Goal: Information Seeking & Learning: Learn about a topic

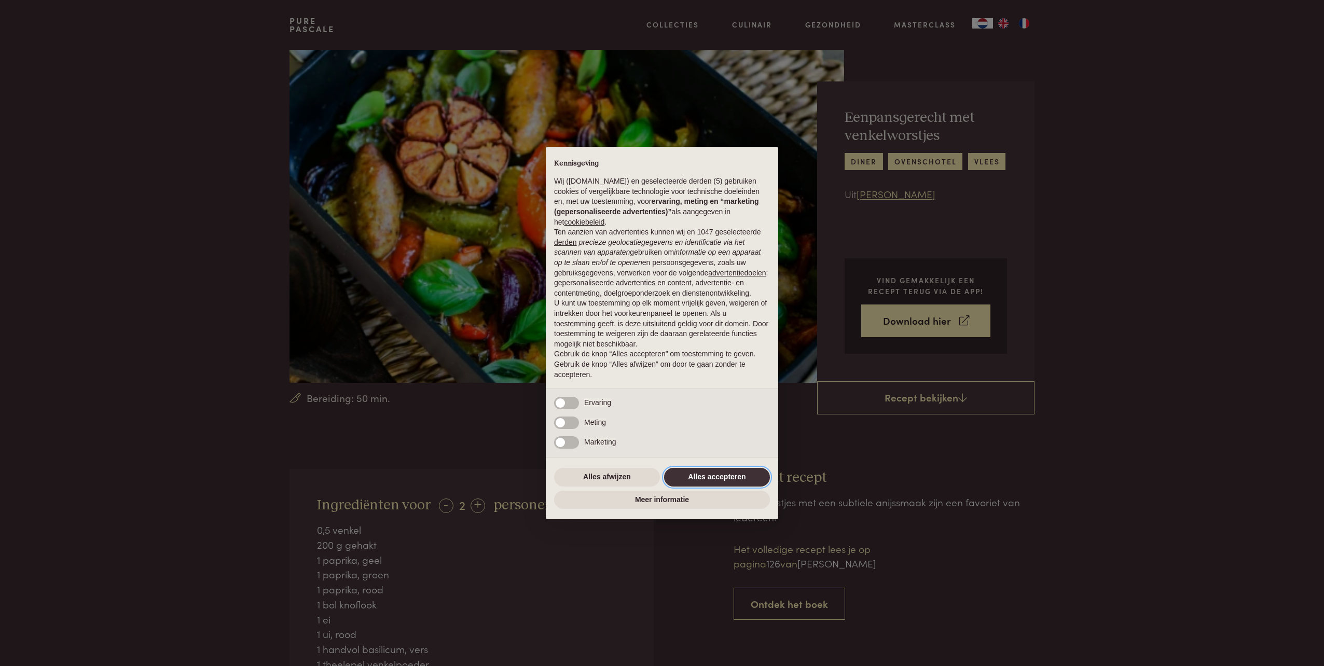
click at [710, 471] on button "Alles accepteren" at bounding box center [717, 477] width 106 height 19
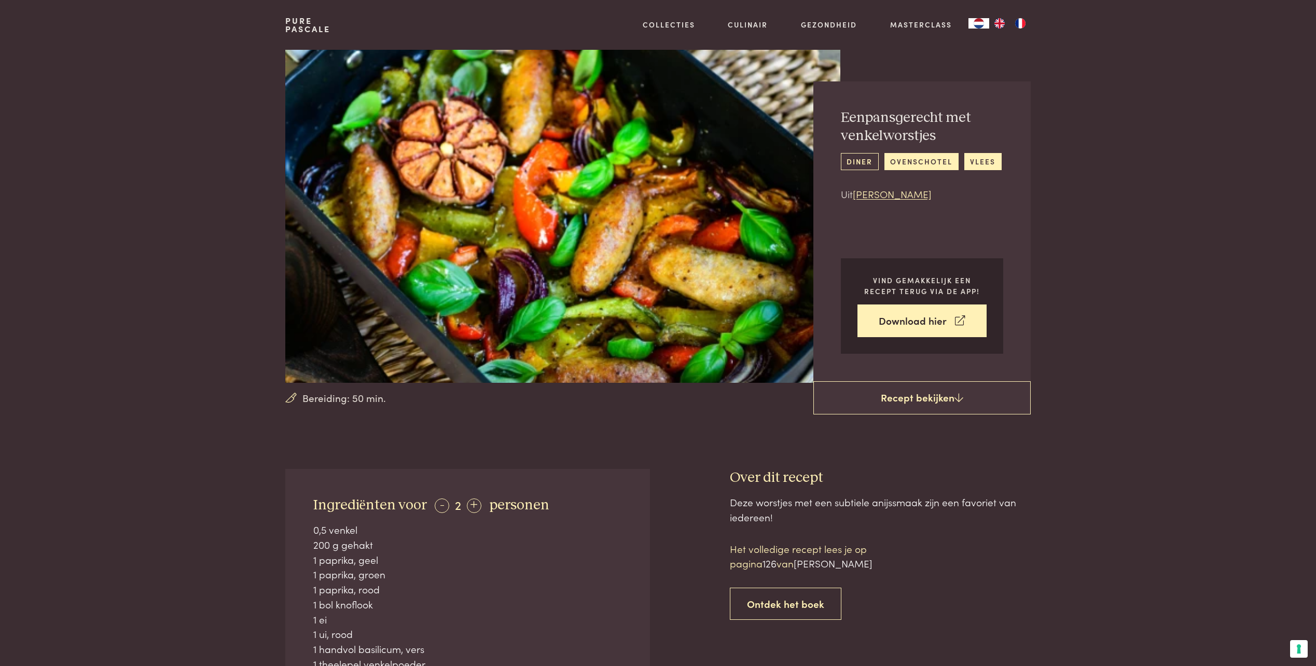
click at [865, 163] on link "diner" at bounding box center [860, 161] width 38 height 17
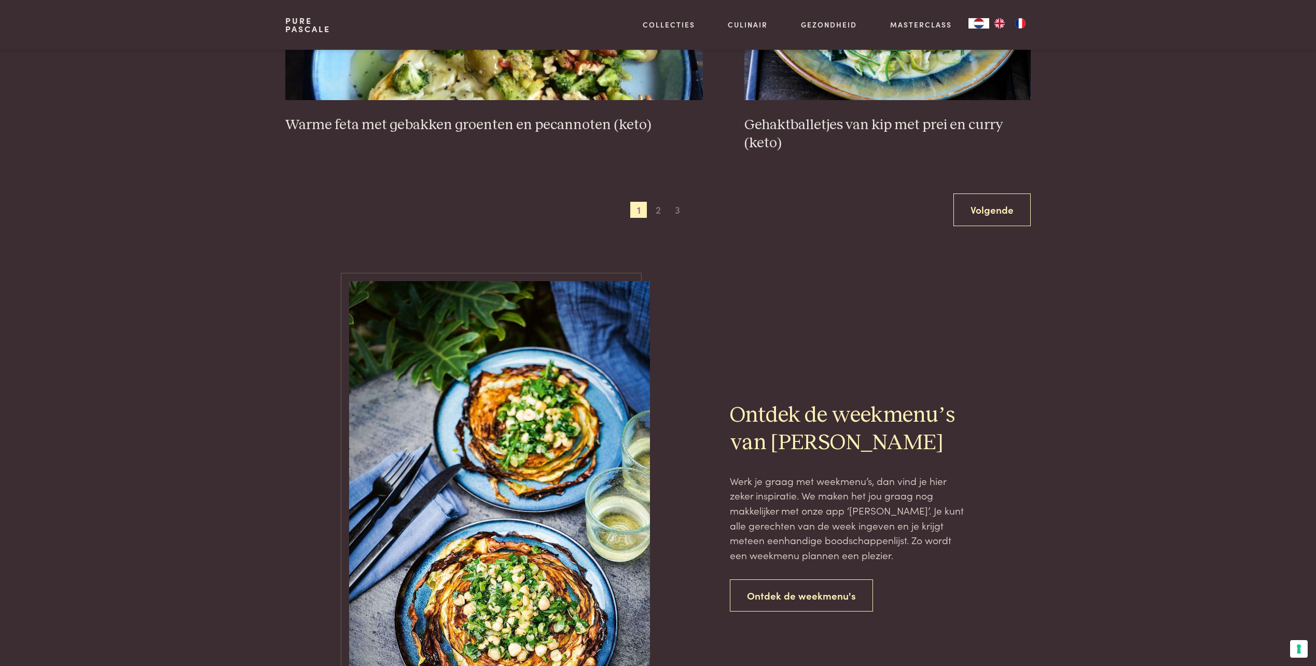
scroll to position [2072, 0]
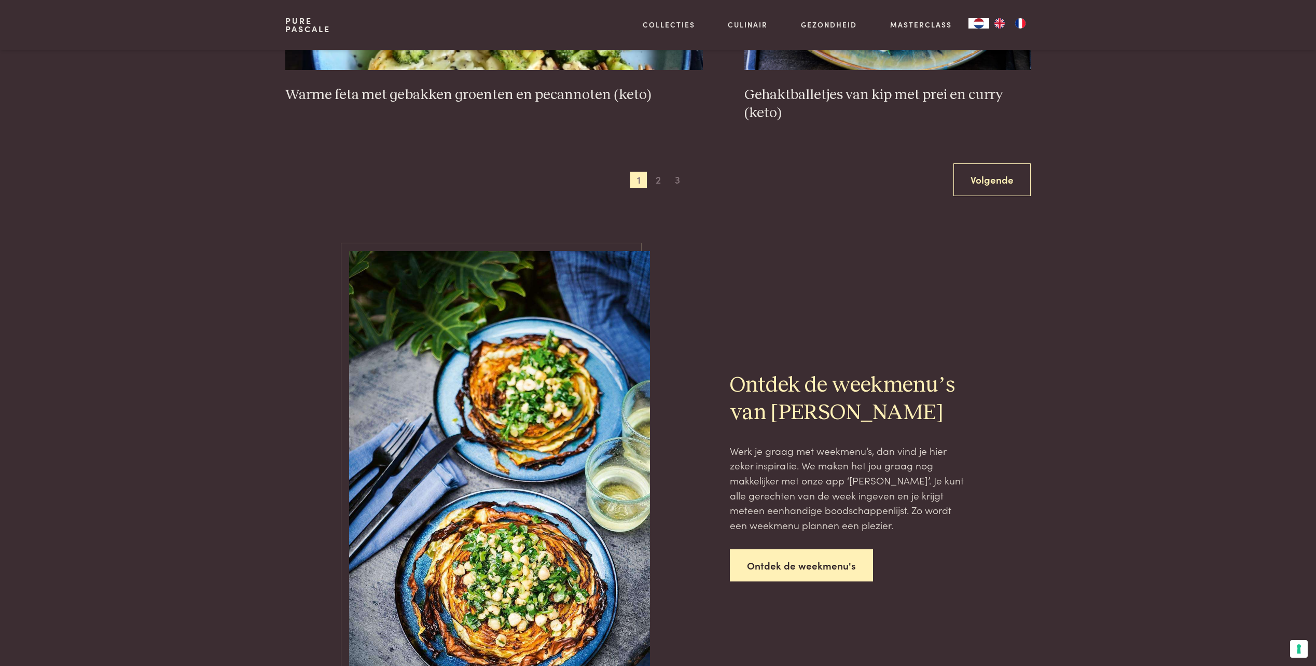
click at [809, 568] on link "Ontdek de weekmenu's" at bounding box center [801, 565] width 143 height 33
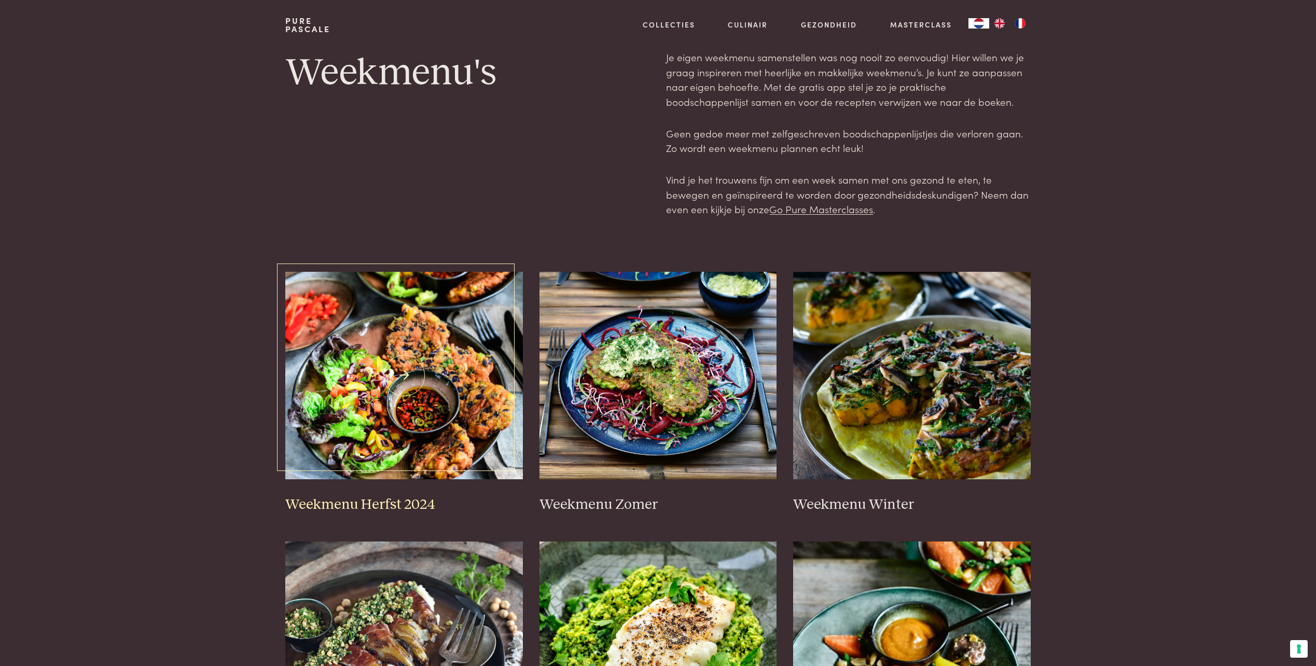
click at [443, 408] on img at bounding box center [404, 375] width 238 height 207
click at [908, 441] on img at bounding box center [912, 375] width 238 height 207
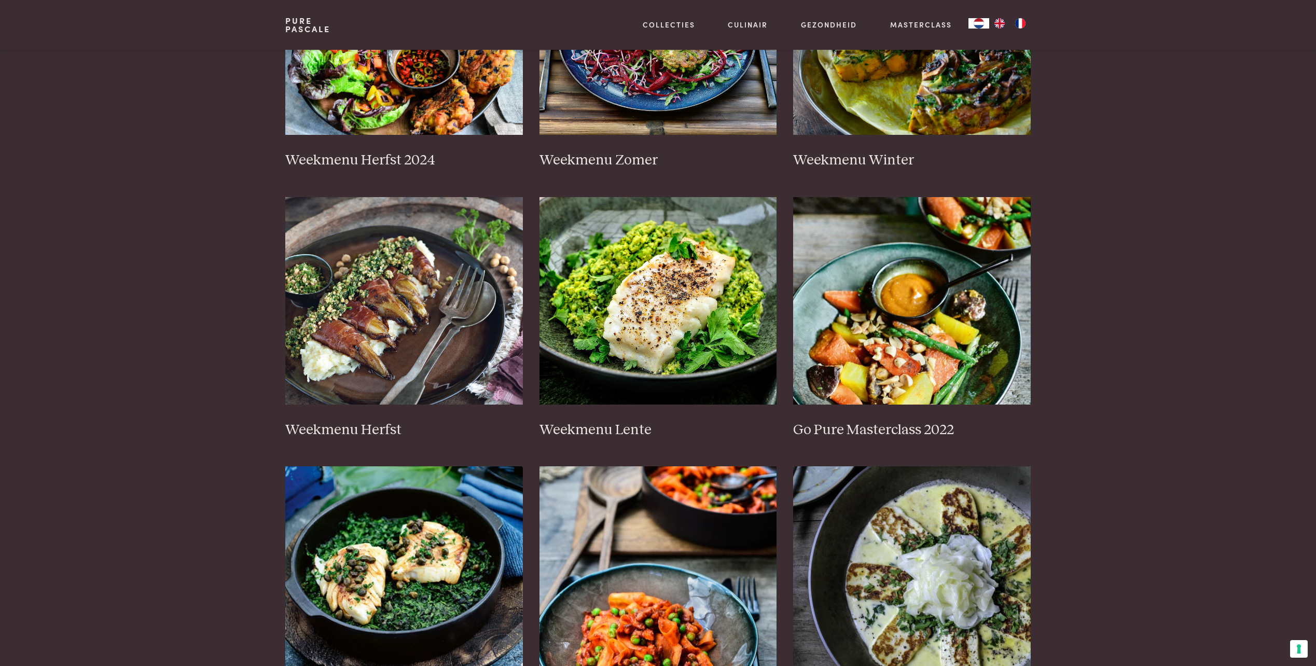
scroll to position [362, 0]
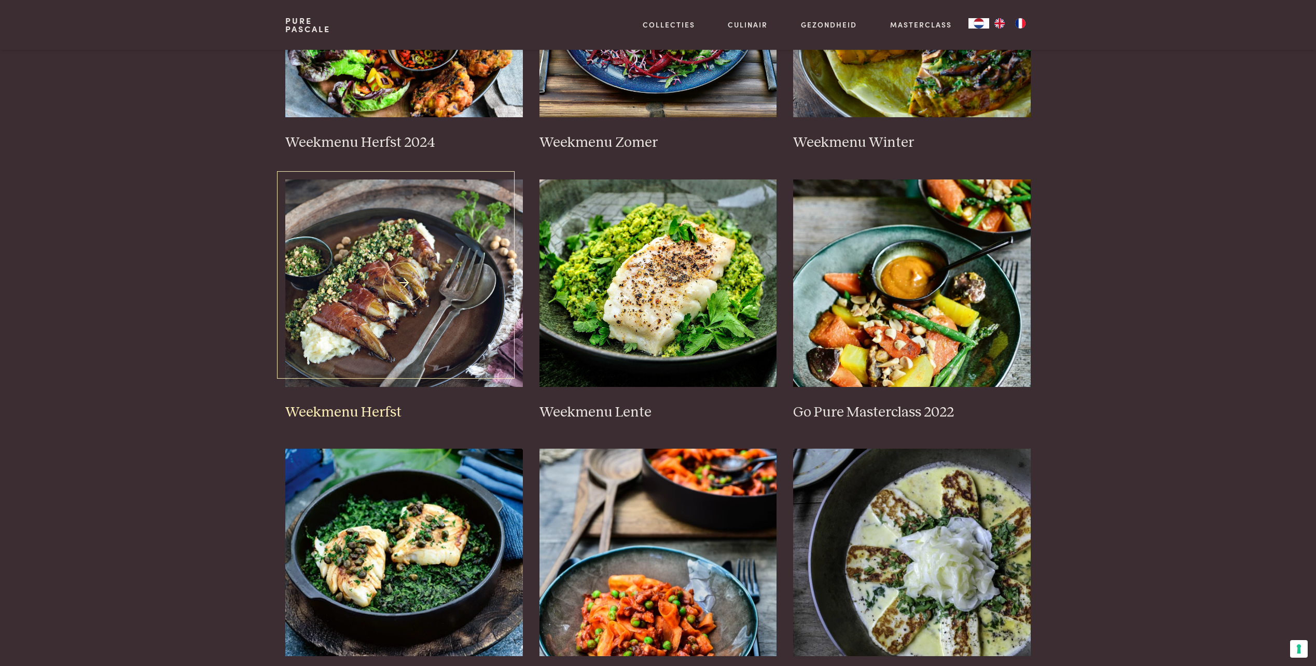
click at [409, 357] on img at bounding box center [404, 282] width 238 height 207
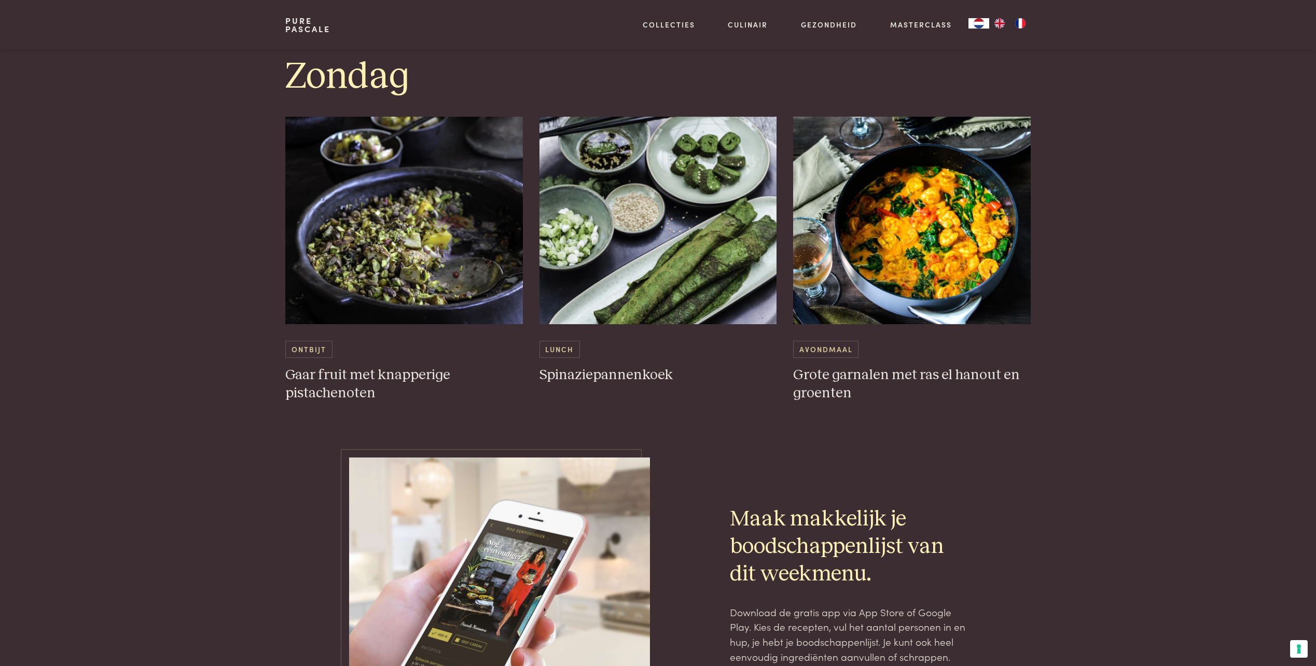
scroll to position [3026, 0]
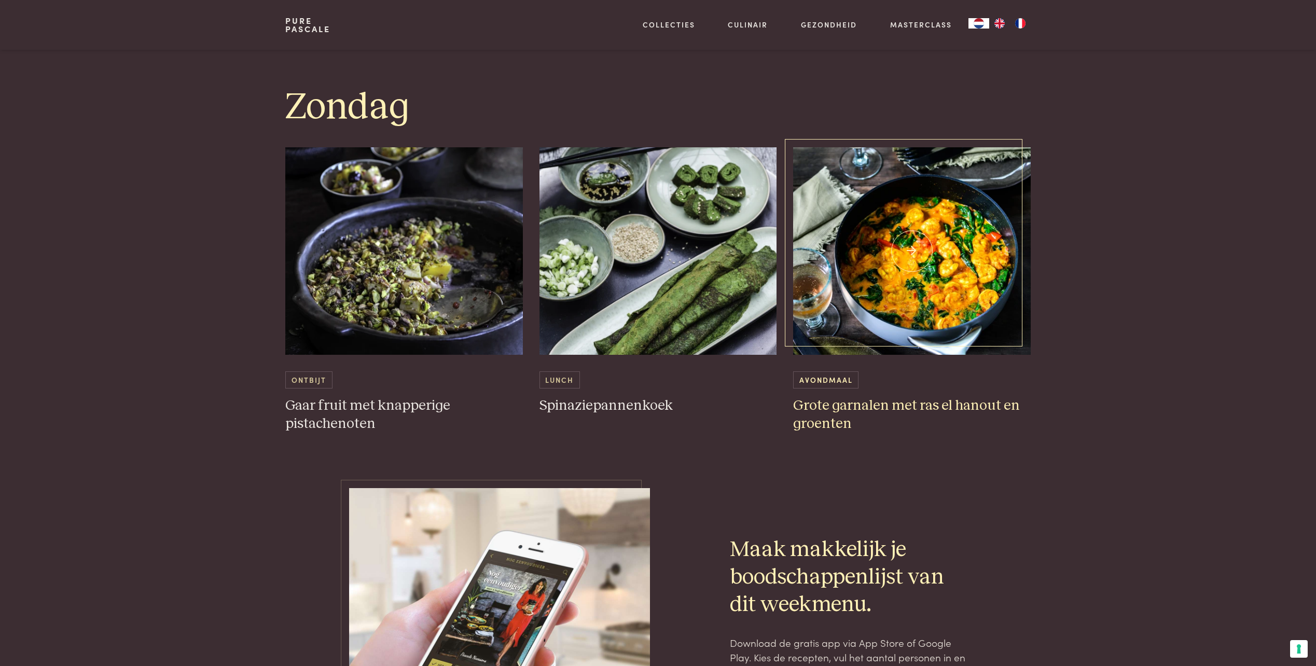
click at [924, 311] on img at bounding box center [912, 250] width 238 height 207
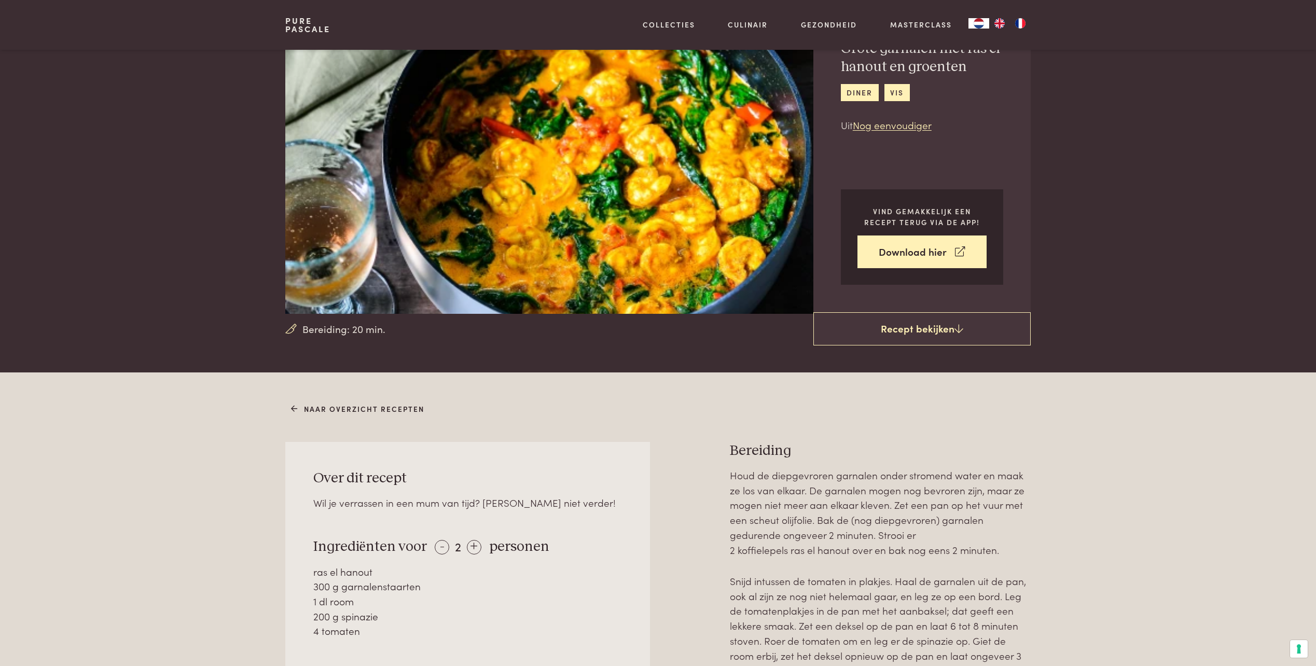
scroll to position [59, 0]
